Goal: Task Accomplishment & Management: Use online tool/utility

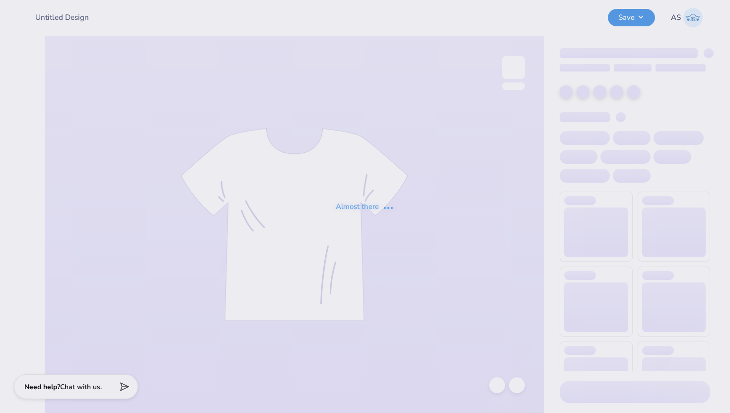
type input "Shirt"
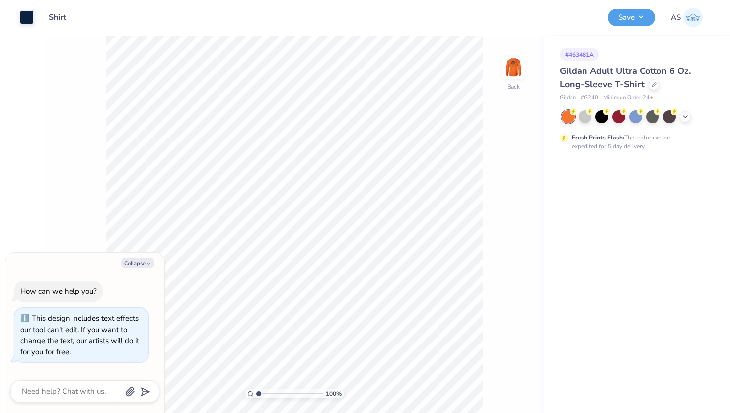
click at [686, 123] on div "Fresh Prints Flash: This color can be expedited for 5 day delivery." at bounding box center [635, 130] width 150 height 41
click at [686, 112] on icon at bounding box center [685, 116] width 8 height 8
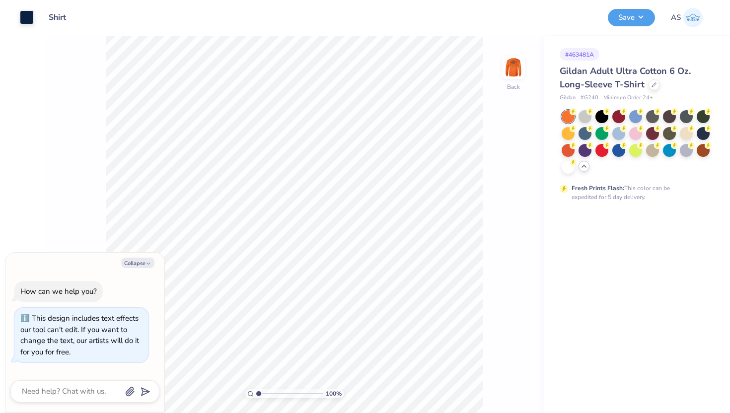
click at [628, 149] on div at bounding box center [636, 142] width 148 height 64
click at [633, 148] on div at bounding box center [635, 149] width 13 height 13
click at [142, 266] on button "Collapse" at bounding box center [137, 263] width 33 height 10
type textarea "x"
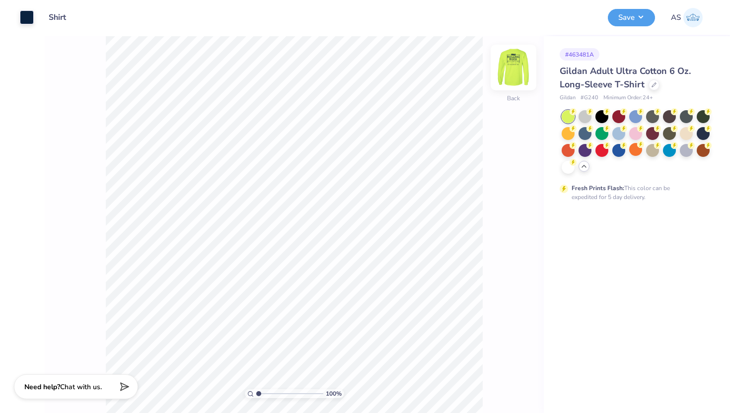
click at [519, 71] on img at bounding box center [514, 68] width 40 height 40
click at [511, 64] on img at bounding box center [514, 68] width 40 height 40
click at [621, 18] on button "Save" at bounding box center [631, 15] width 47 height 17
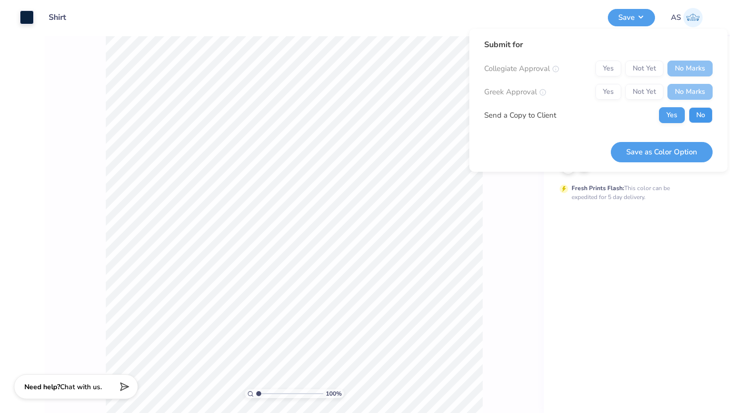
click at [704, 118] on button "No" at bounding box center [701, 115] width 24 height 16
click at [663, 151] on button "Save as Color Option" at bounding box center [662, 152] width 102 height 20
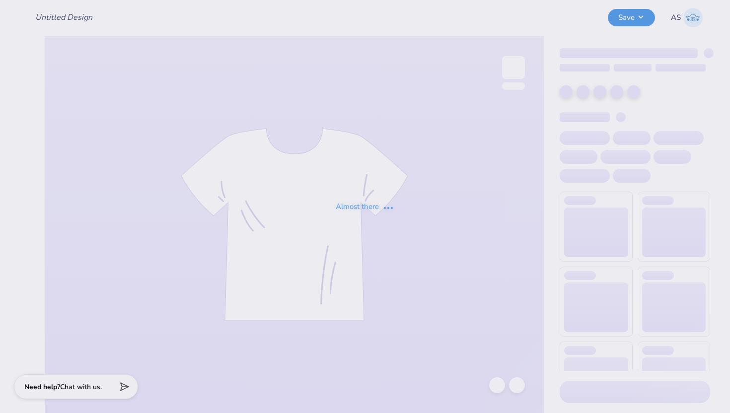
type input "Shirt"
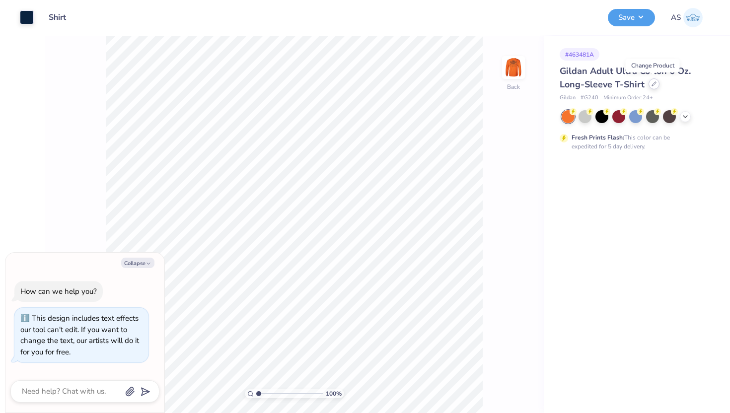
click at [655, 88] on div at bounding box center [653, 83] width 11 height 11
type textarea "x"
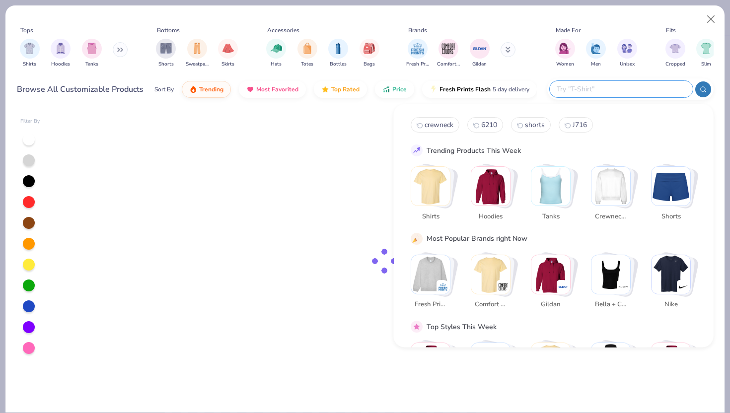
click at [653, 89] on input "text" at bounding box center [621, 88] width 130 height 11
type input "g180"
type textarea "x"
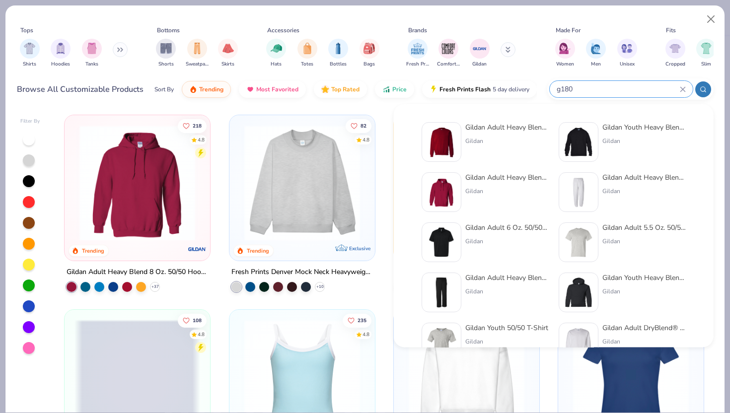
type input "g180"
click at [453, 146] on img at bounding box center [441, 142] width 31 height 31
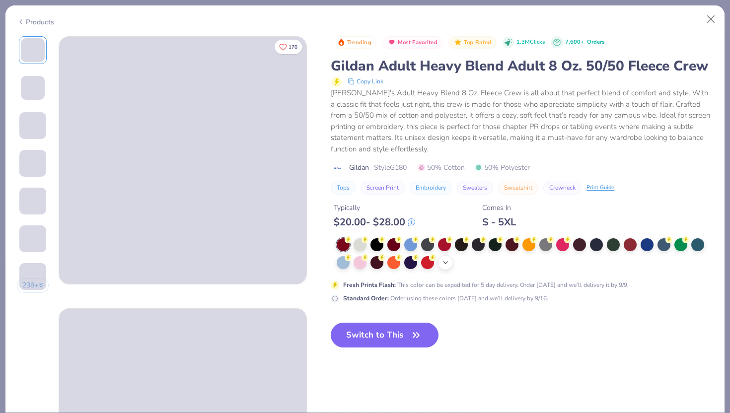
click at [444, 267] on icon at bounding box center [445, 263] width 8 height 8
click at [465, 268] on div at bounding box center [461, 261] width 13 height 13
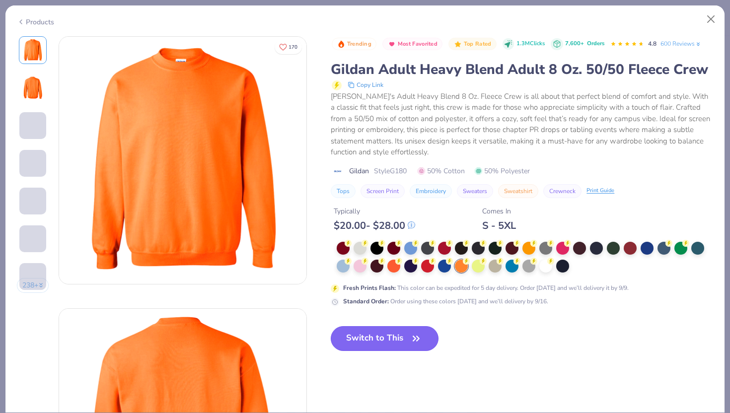
click at [382, 351] on button "Switch to This" at bounding box center [385, 338] width 108 height 25
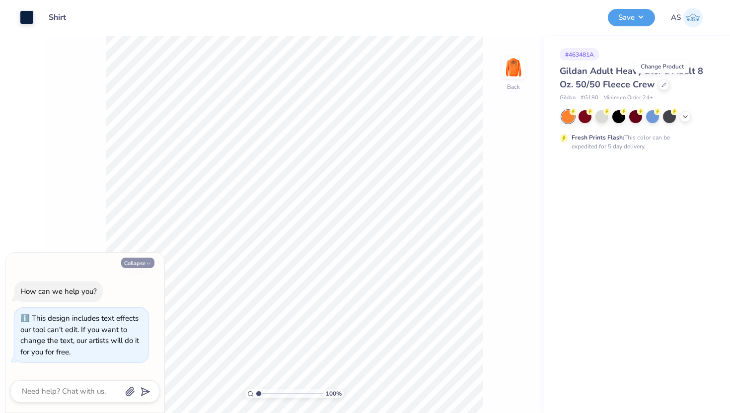
click at [130, 266] on button "Collapse" at bounding box center [137, 263] width 33 height 10
type textarea "x"
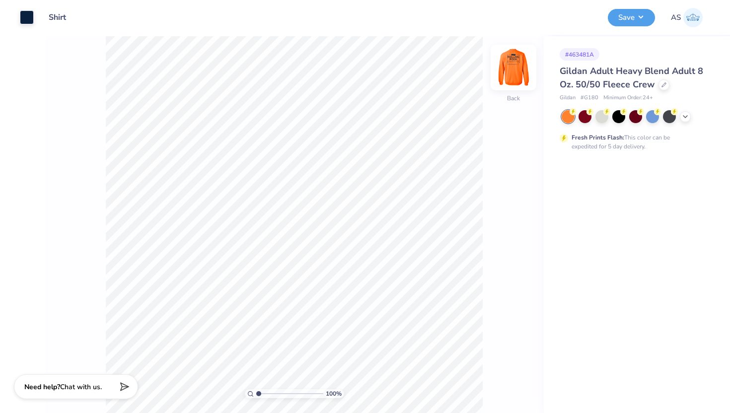
click at [509, 69] on img at bounding box center [514, 68] width 40 height 40
click at [510, 65] on img at bounding box center [514, 68] width 40 height 40
click at [510, 65] on img at bounding box center [513, 68] width 20 height 20
click at [509, 69] on img at bounding box center [514, 68] width 40 height 40
click at [509, 69] on img at bounding box center [513, 68] width 20 height 20
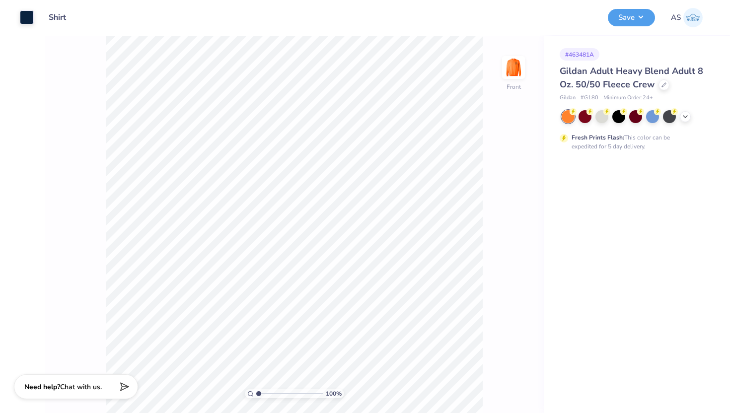
click at [509, 69] on img at bounding box center [513, 68] width 20 height 20
click at [616, 20] on button "Save" at bounding box center [631, 15] width 47 height 17
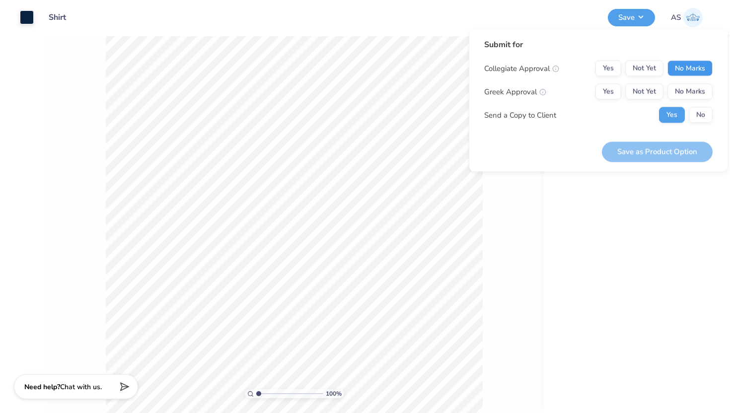
click at [684, 69] on button "No Marks" at bounding box center [689, 69] width 45 height 16
click at [689, 86] on button "No Marks" at bounding box center [689, 92] width 45 height 16
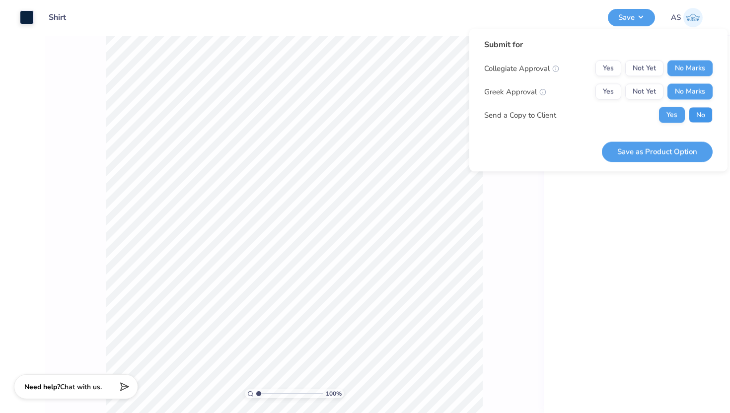
click at [696, 116] on button "No" at bounding box center [701, 115] width 24 height 16
click at [655, 157] on button "Save as Product Option" at bounding box center [657, 152] width 111 height 20
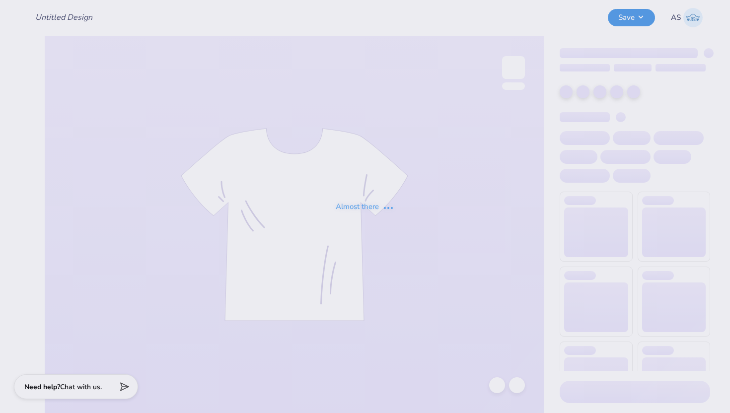
type input "Shirt"
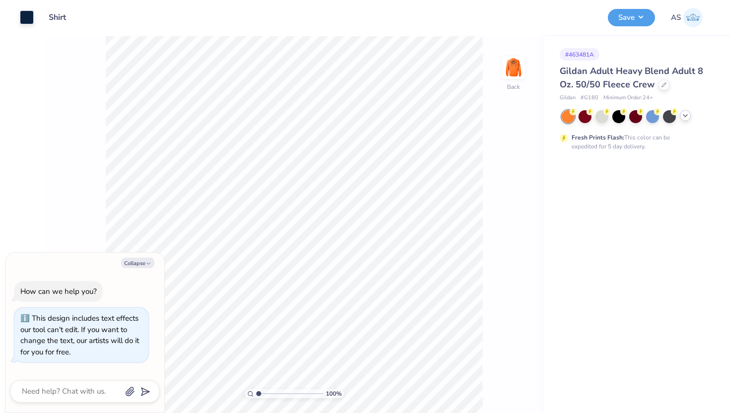
click at [686, 117] on icon at bounding box center [685, 116] width 8 height 8
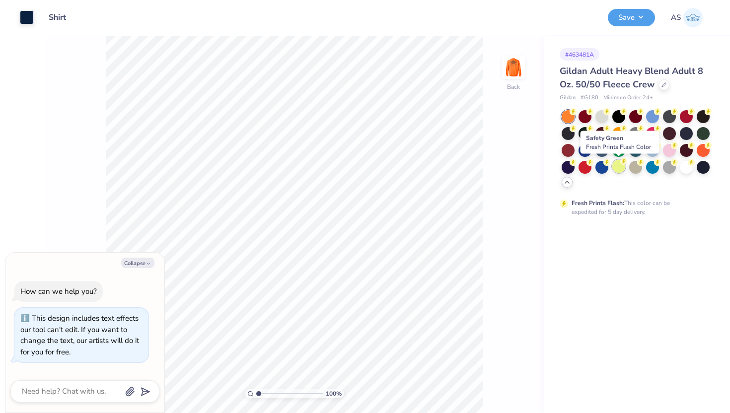
click at [619, 168] on div at bounding box center [618, 166] width 13 height 13
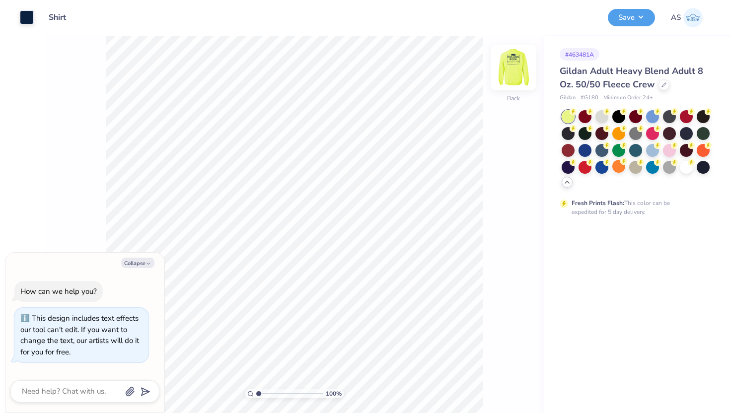
click at [513, 66] on img at bounding box center [514, 68] width 40 height 40
click at [513, 66] on img at bounding box center [513, 68] width 20 height 20
click at [623, 14] on button "Save" at bounding box center [631, 15] width 47 height 17
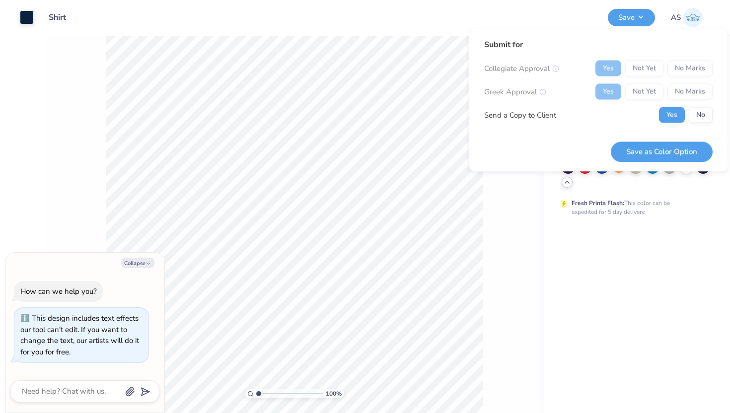
click at [680, 69] on div "Yes Not Yet No Marks" at bounding box center [653, 69] width 117 height 16
click at [693, 118] on button "No" at bounding box center [701, 115] width 24 height 16
click at [676, 148] on button "Save as Color Option" at bounding box center [662, 152] width 102 height 20
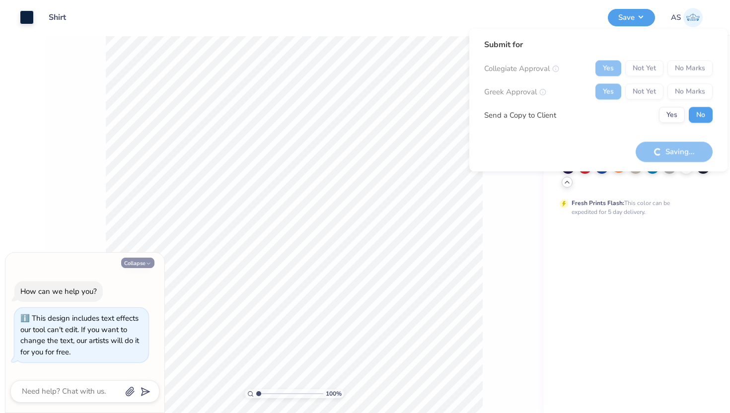
click at [128, 264] on button "Collapse" at bounding box center [137, 263] width 33 height 10
type textarea "x"
